Goal: Transaction & Acquisition: Purchase product/service

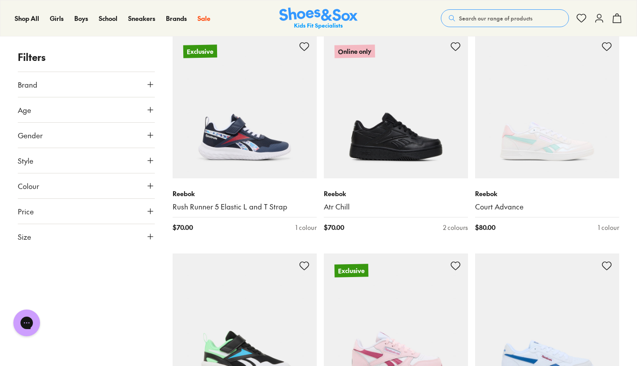
scroll to position [1739, 0]
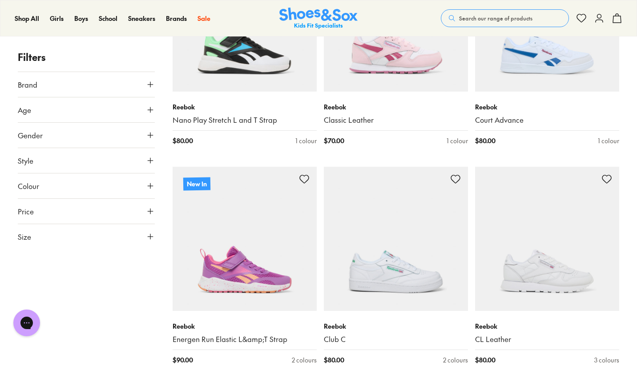
scroll to position [2189, 0]
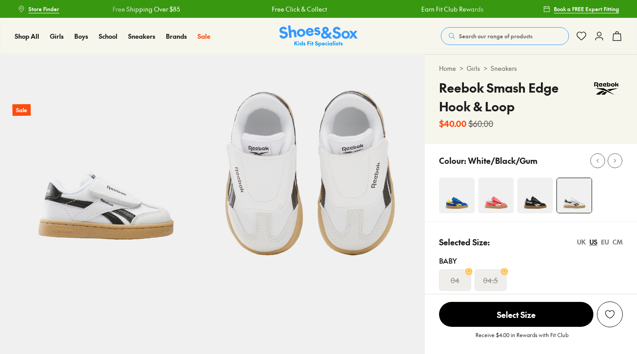
select select "*"
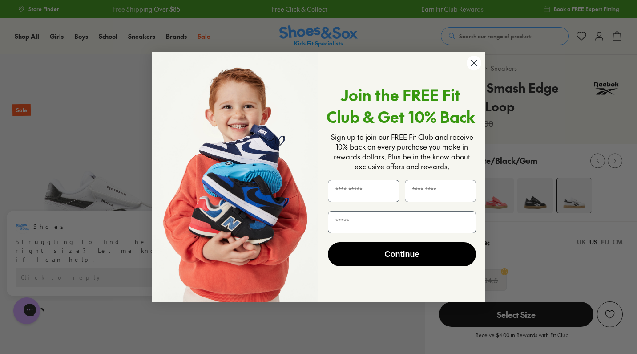
click at [470, 64] on circle "Close dialog" at bounding box center [474, 63] width 15 height 15
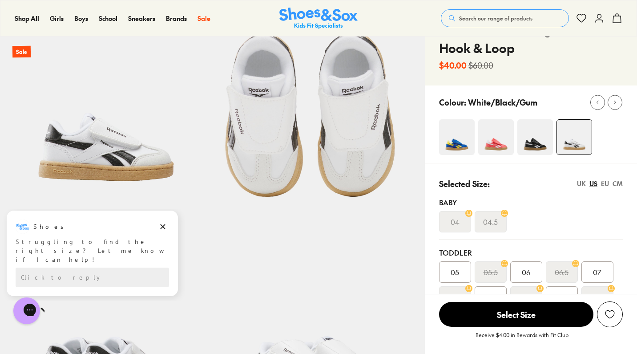
scroll to position [58, 0]
click at [534, 138] on img at bounding box center [536, 138] width 36 height 36
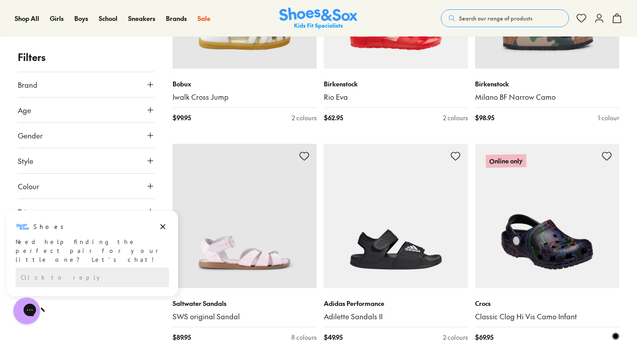
scroll to position [2431, 0]
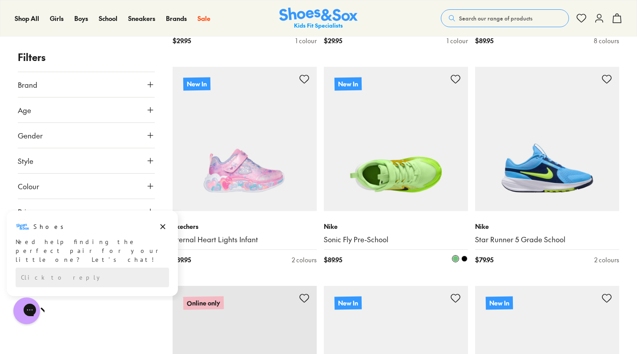
scroll to position [3711, 0]
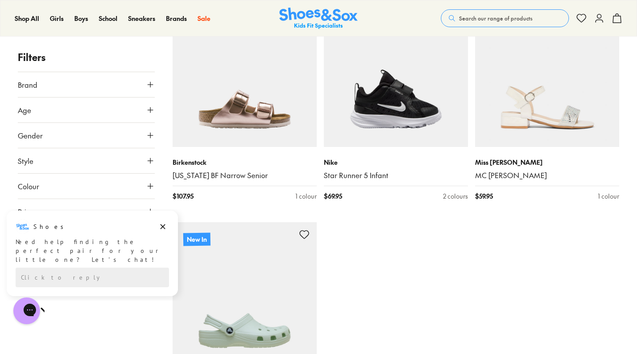
scroll to position [4680, 0]
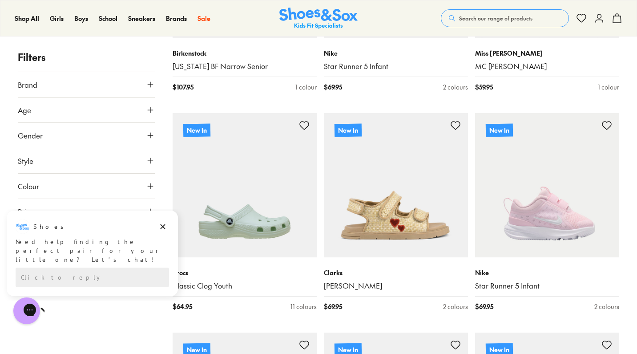
click at [149, 107] on icon at bounding box center [150, 109] width 9 height 9
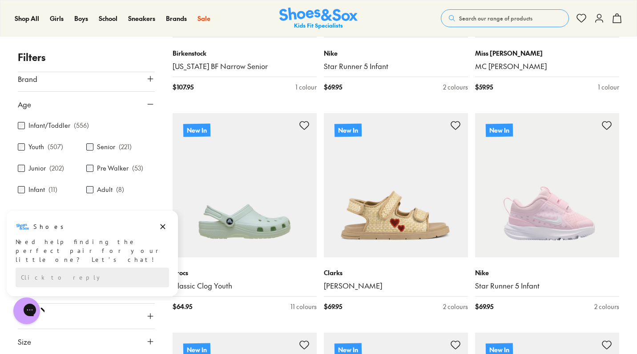
scroll to position [6, 0]
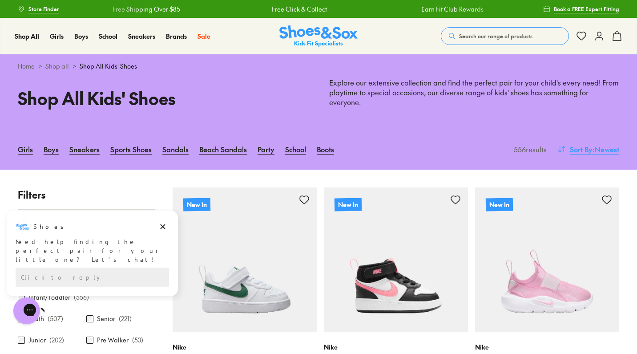
click at [599, 144] on span ": Newest" at bounding box center [606, 149] width 27 height 11
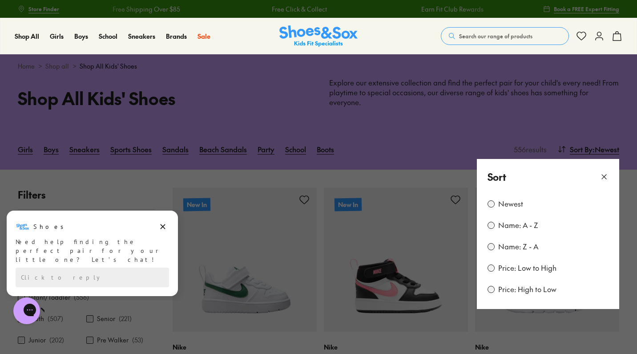
click at [507, 263] on label "Price: Low to High" at bounding box center [527, 268] width 58 height 10
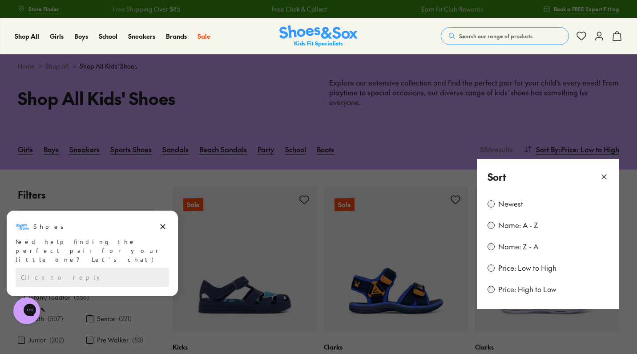
click at [377, 246] on button at bounding box center [318, 177] width 637 height 354
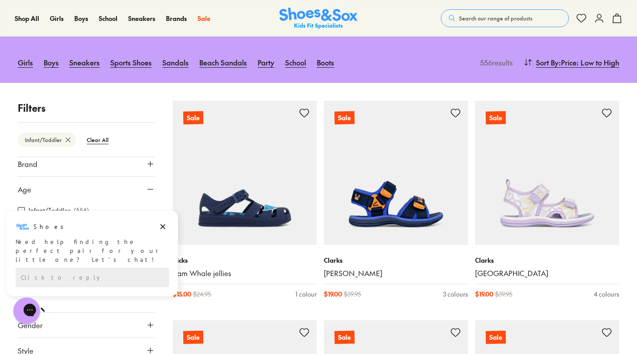
scroll to position [134, 0]
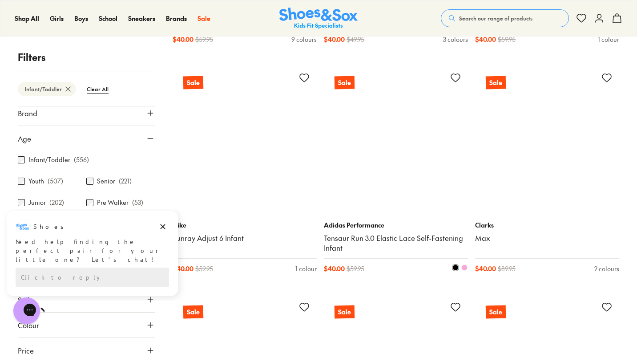
scroll to position [4487, 0]
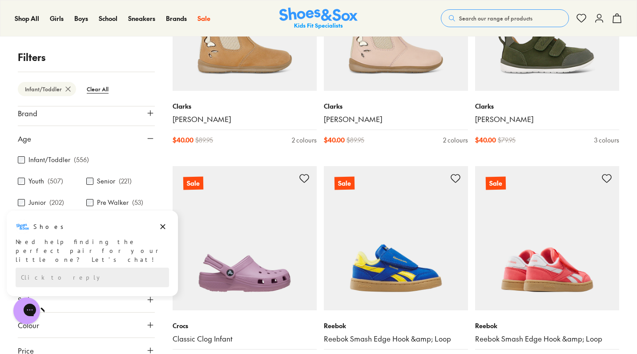
scroll to position [4540, 0]
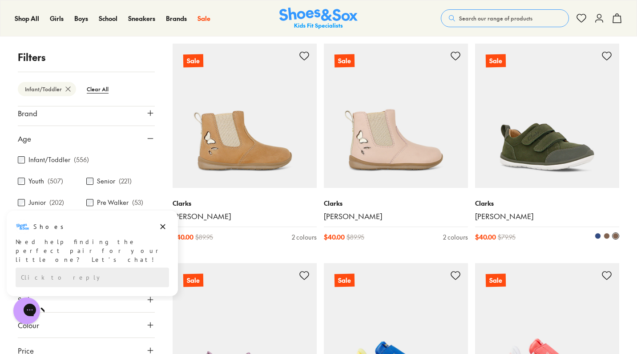
click at [542, 97] on img at bounding box center [547, 116] width 144 height 144
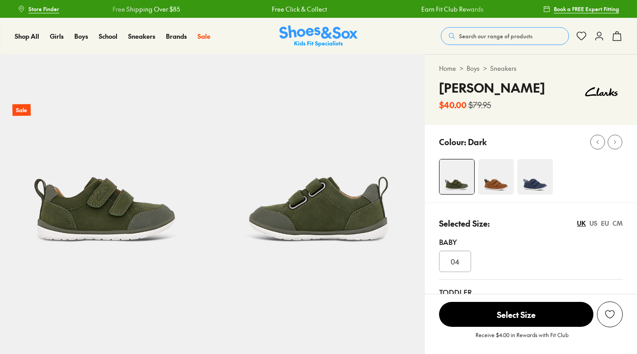
select select "*"
